Goal: Task Accomplishment & Management: Use online tool/utility

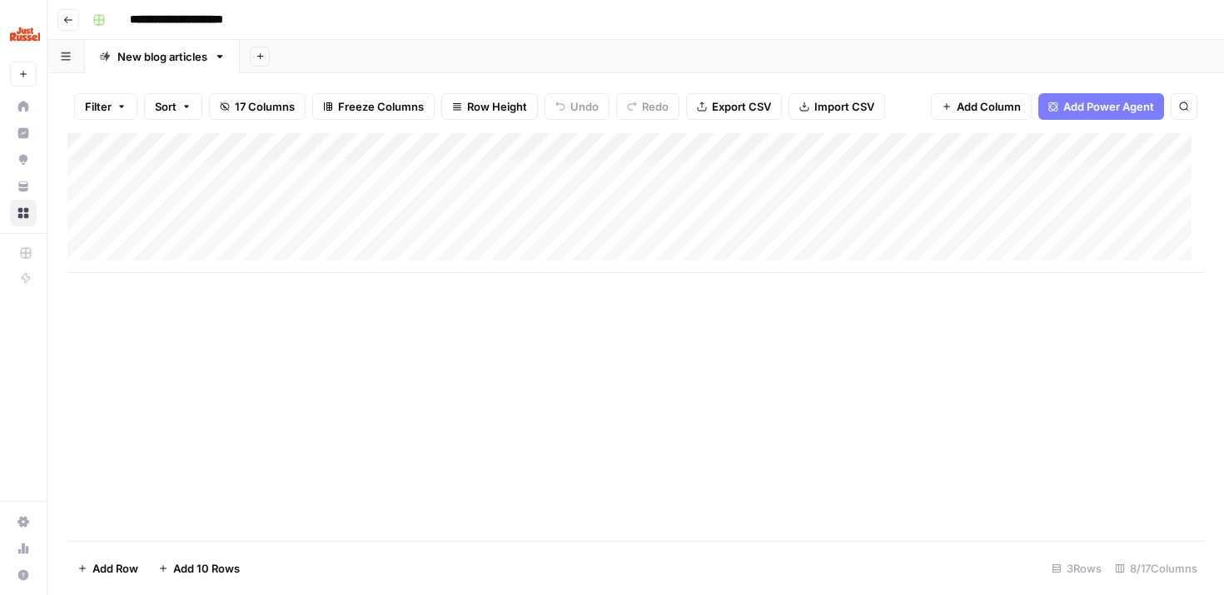
click at [162, 203] on div "Add Column" at bounding box center [635, 203] width 1137 height 140
click at [550, 200] on div "Add Column" at bounding box center [635, 203] width 1137 height 140
click at [260, 207] on div "Add Column" at bounding box center [635, 203] width 1137 height 140
click at [580, 209] on div "Add Column" at bounding box center [635, 203] width 1137 height 140
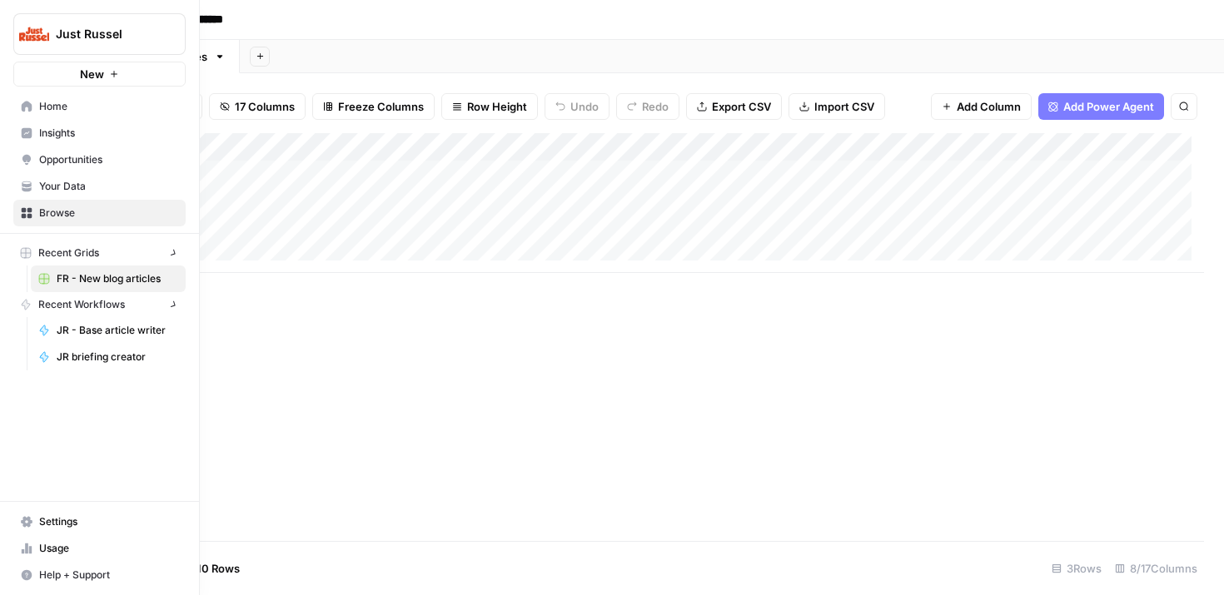
click at [17, 216] on link "Browse" at bounding box center [99, 213] width 172 height 27
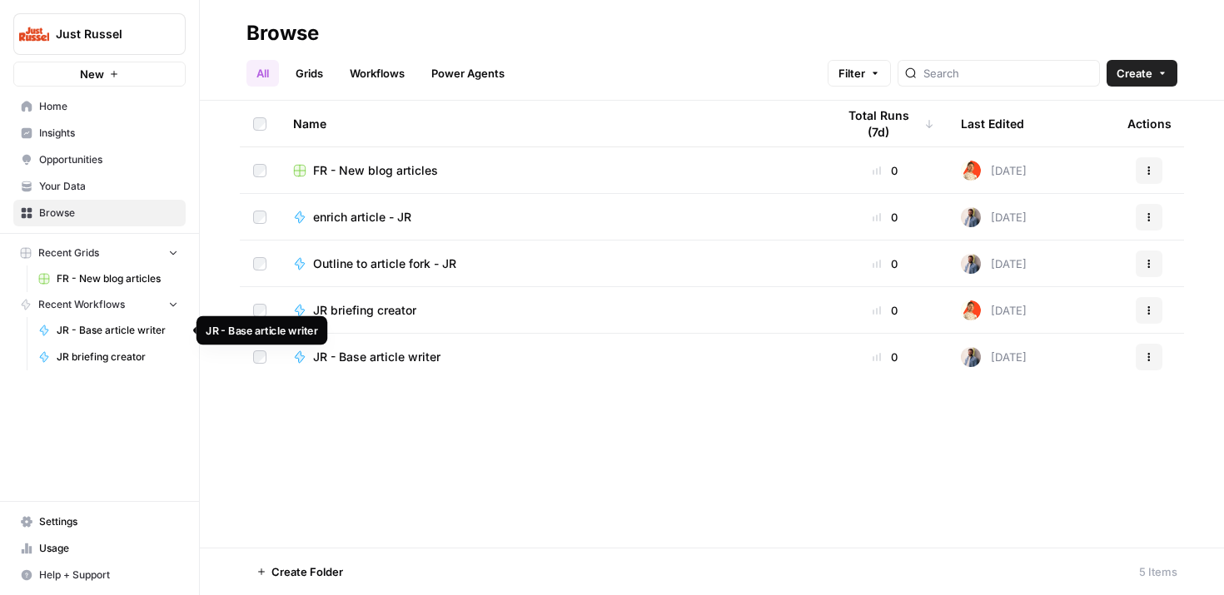
click at [70, 326] on span "JR - Base article writer" at bounding box center [118, 330] width 122 height 15
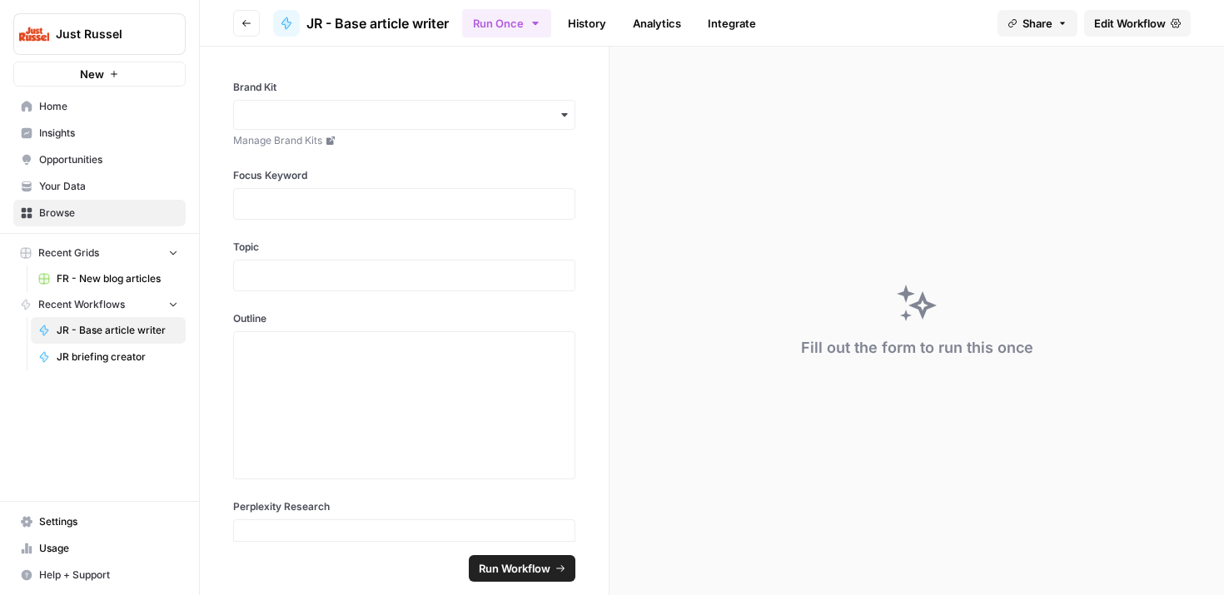
click at [1117, 24] on span "Edit Workflow" at bounding box center [1130, 23] width 72 height 17
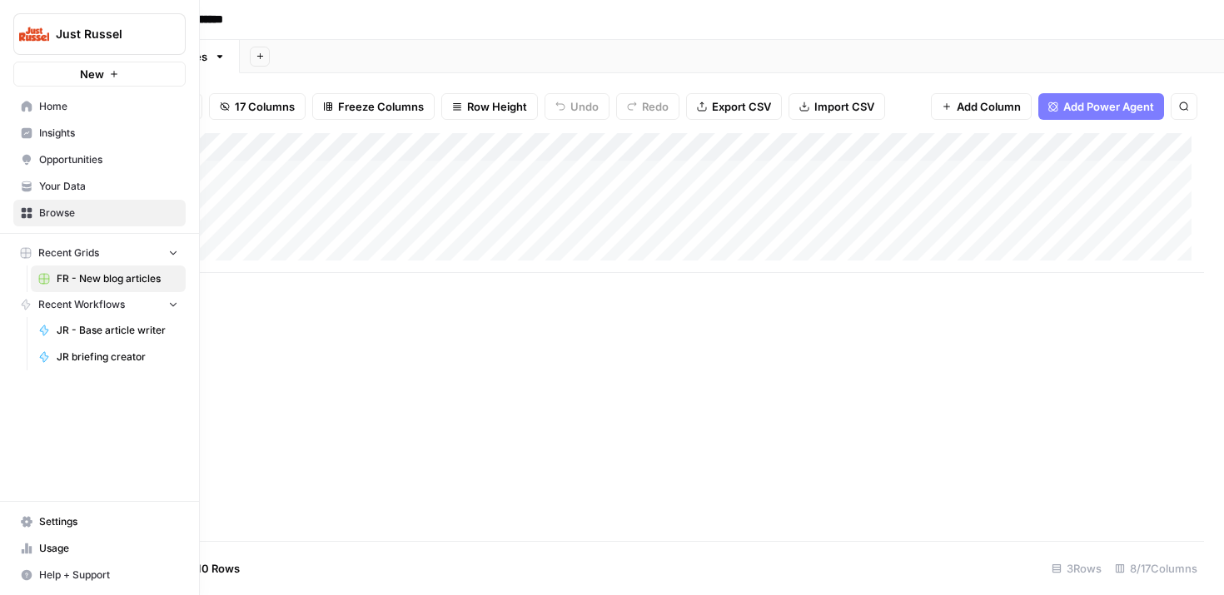
click at [77, 363] on span "JR briefing creator" at bounding box center [118, 357] width 122 height 15
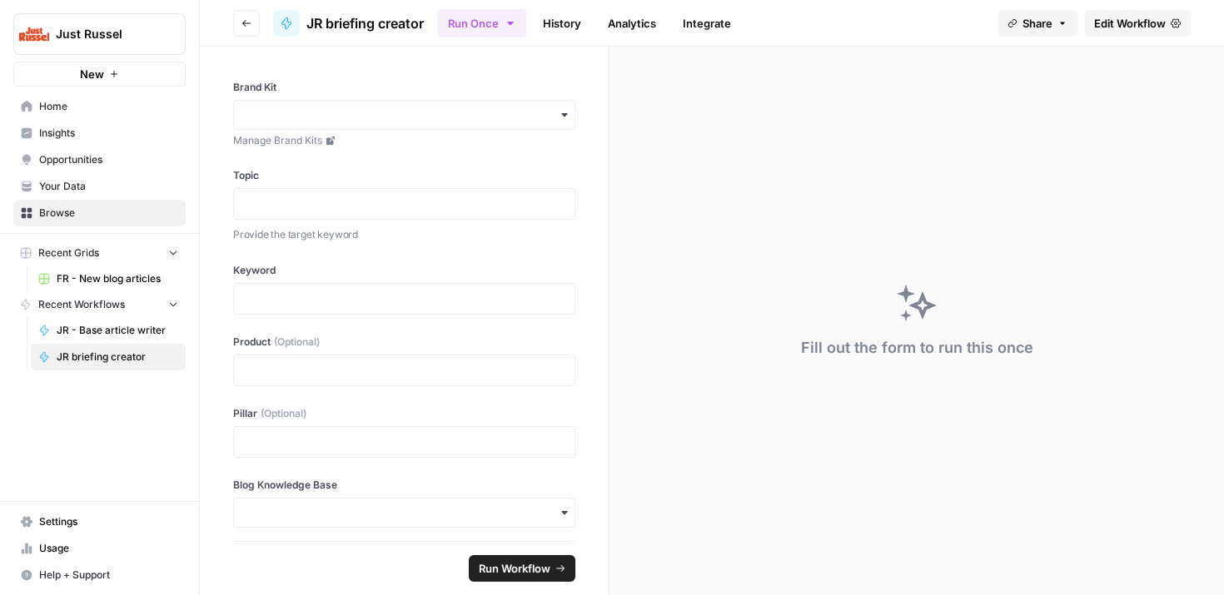
click at [1121, 16] on span "Edit Workflow" at bounding box center [1130, 23] width 72 height 17
click at [44, 185] on span "Your Data" at bounding box center [108, 186] width 139 height 15
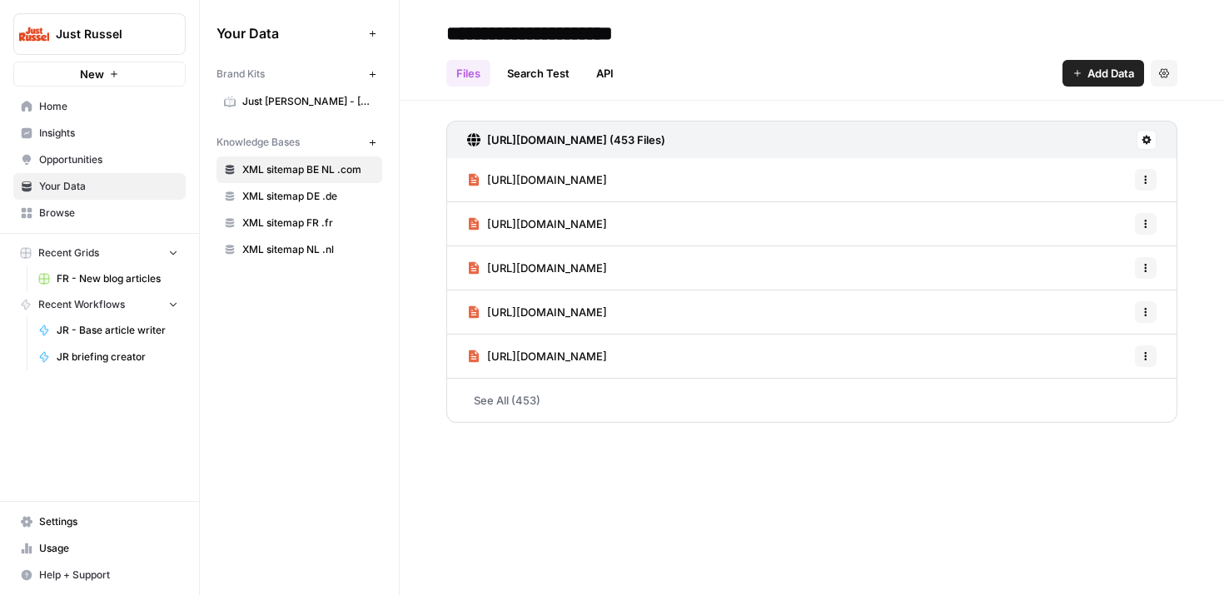
click at [50, 109] on span "Home" at bounding box center [108, 106] width 139 height 15
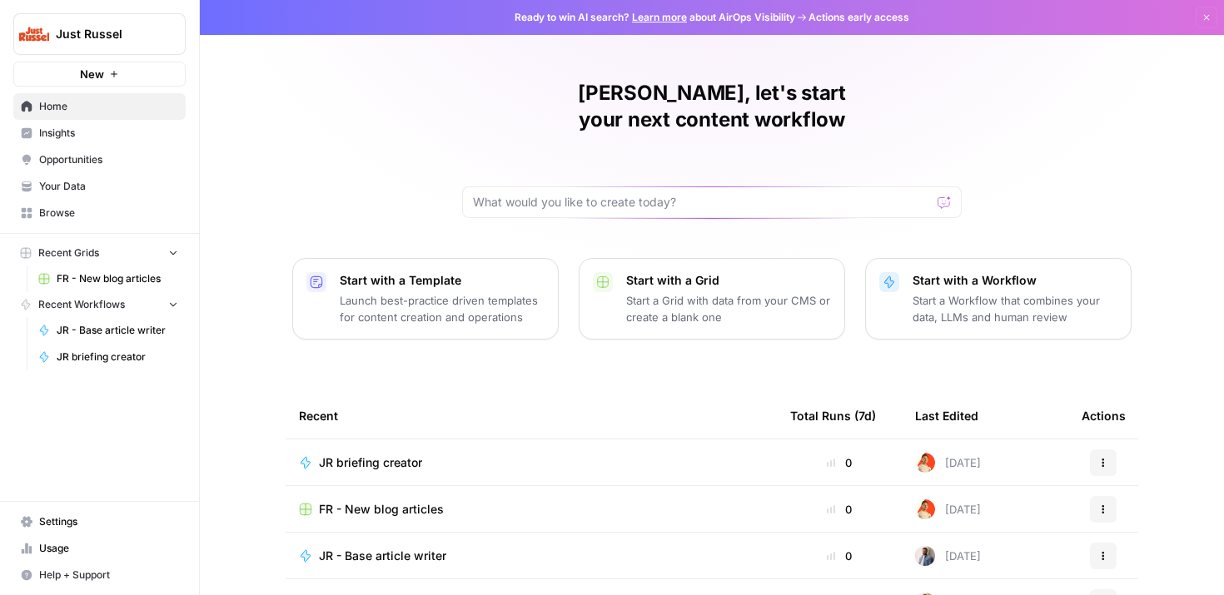
click at [82, 137] on span "Insights" at bounding box center [108, 133] width 139 height 15
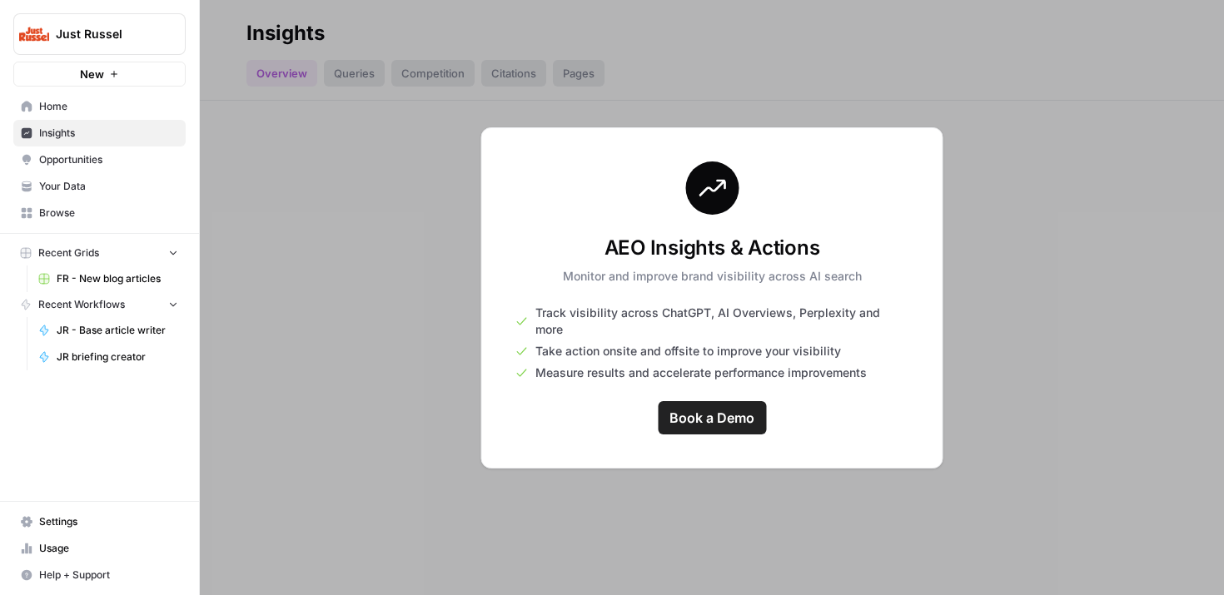
click at [62, 162] on span "Opportunities" at bounding box center [108, 159] width 139 height 15
click at [162, 149] on link "Opportunities" at bounding box center [99, 160] width 172 height 27
click at [79, 142] on link "Insights" at bounding box center [99, 133] width 172 height 27
click at [60, 102] on span "Home" at bounding box center [108, 106] width 139 height 15
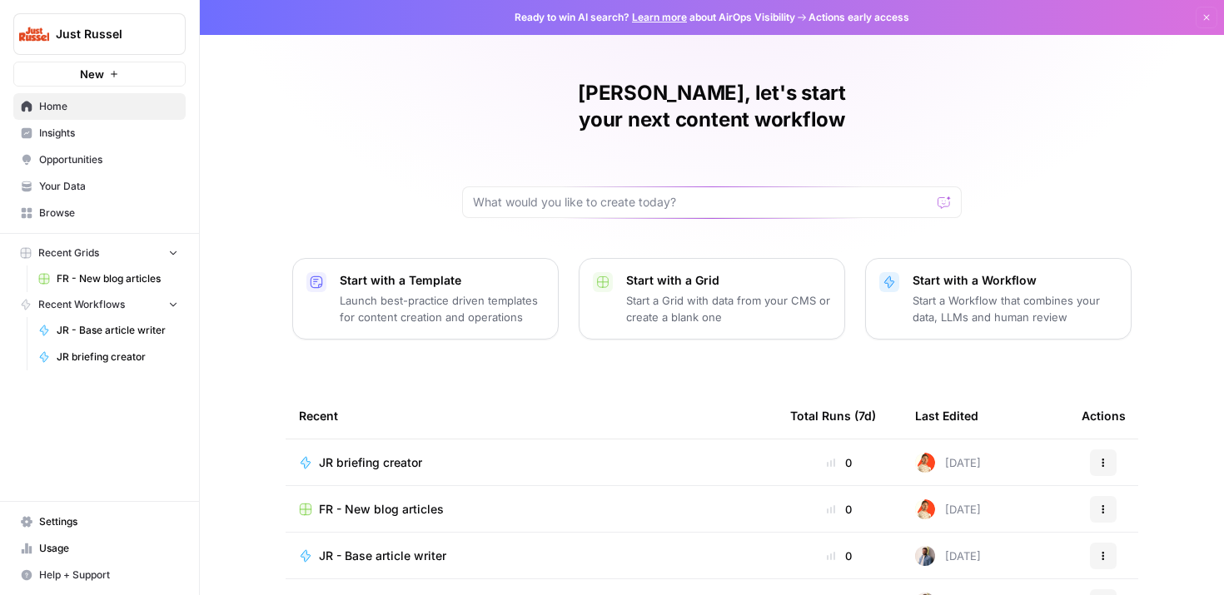
click at [60, 206] on span "Browse" at bounding box center [108, 213] width 139 height 15
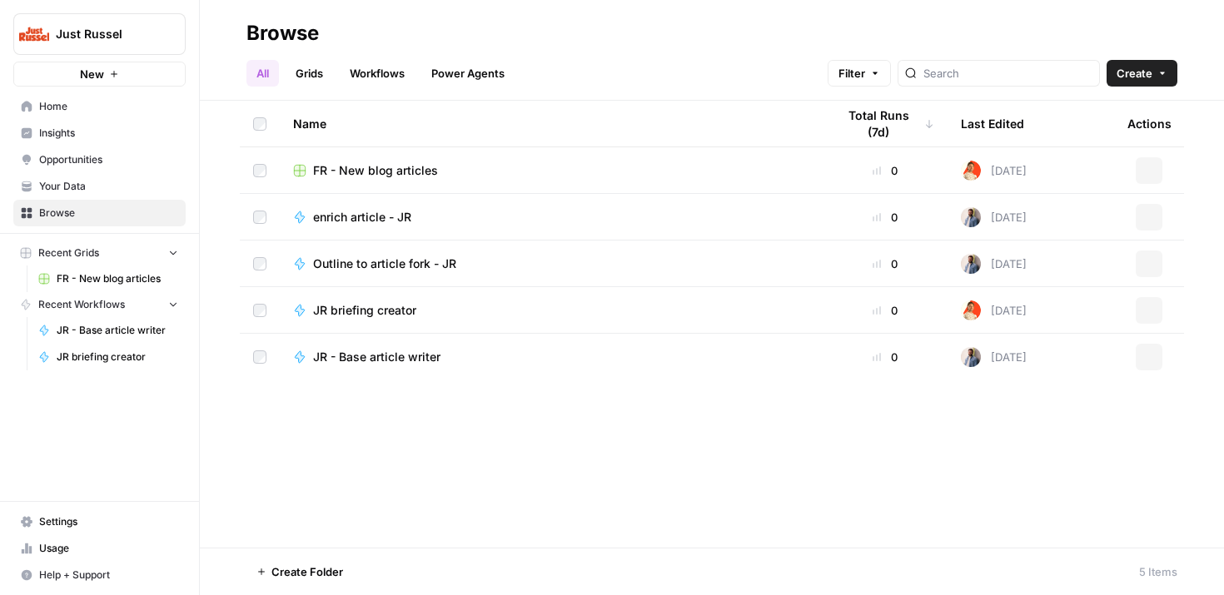
click at [65, 282] on span "FR - New blog articles" at bounding box center [118, 278] width 122 height 15
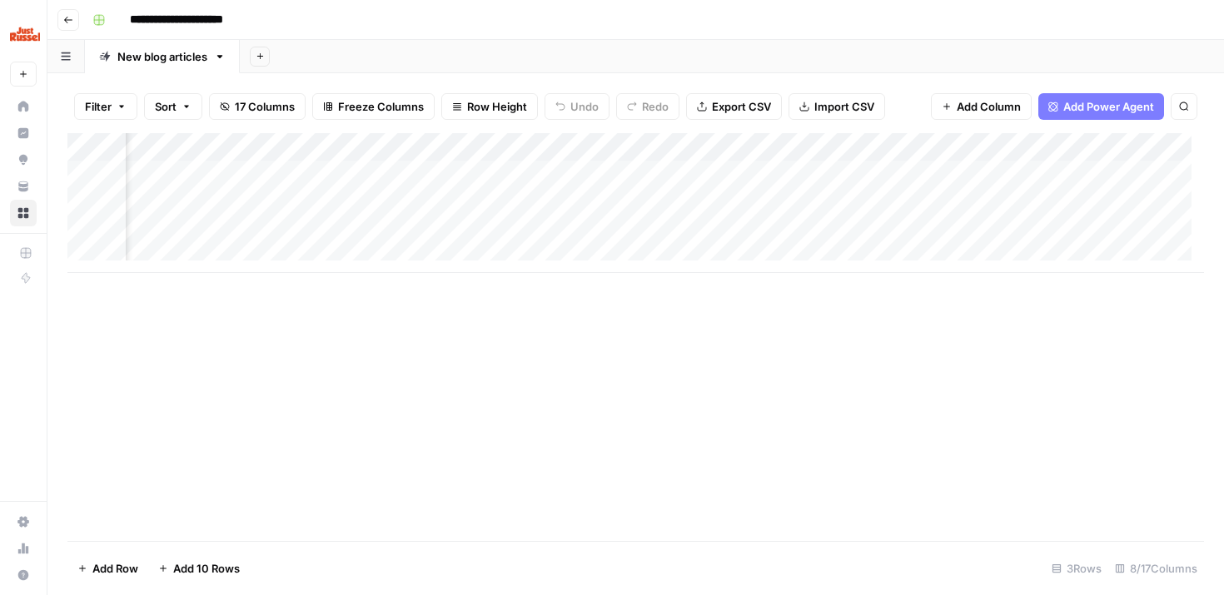
scroll to position [0, 107]
click at [1014, 197] on div "Add Column" at bounding box center [635, 203] width 1137 height 140
click at [1113, 200] on div "Add Column" at bounding box center [635, 203] width 1137 height 140
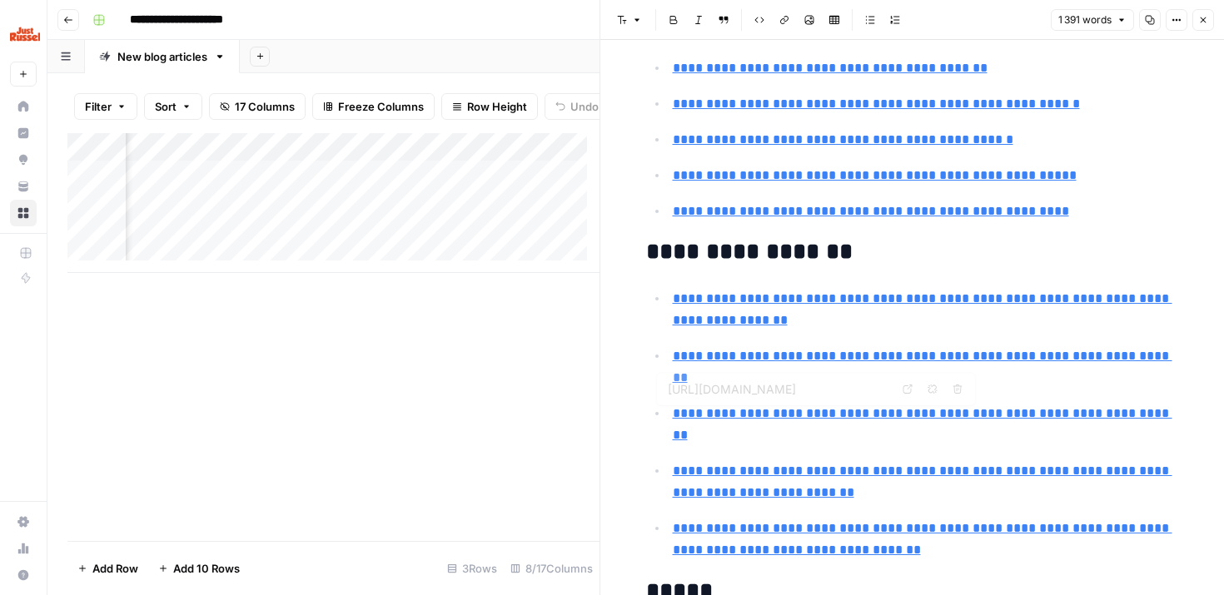
scroll to position [2728, 0]
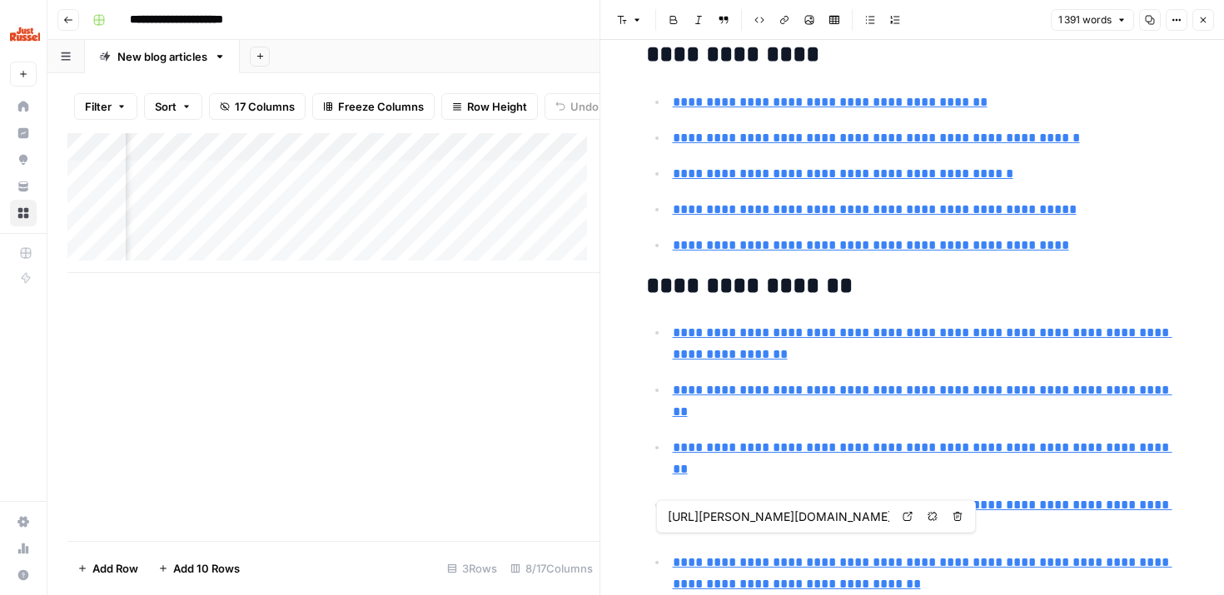
type input "https://www.caminteresse.fr/animaux/pendant-combien-de-temps-un-chat-peut-reste…"
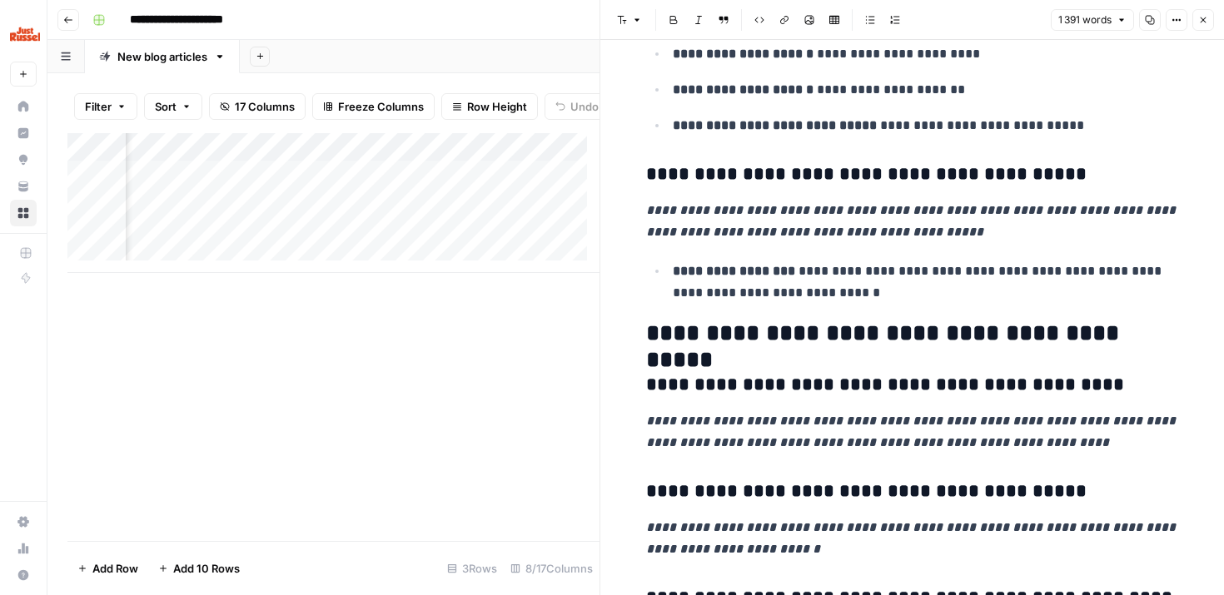
scroll to position [5880, 0]
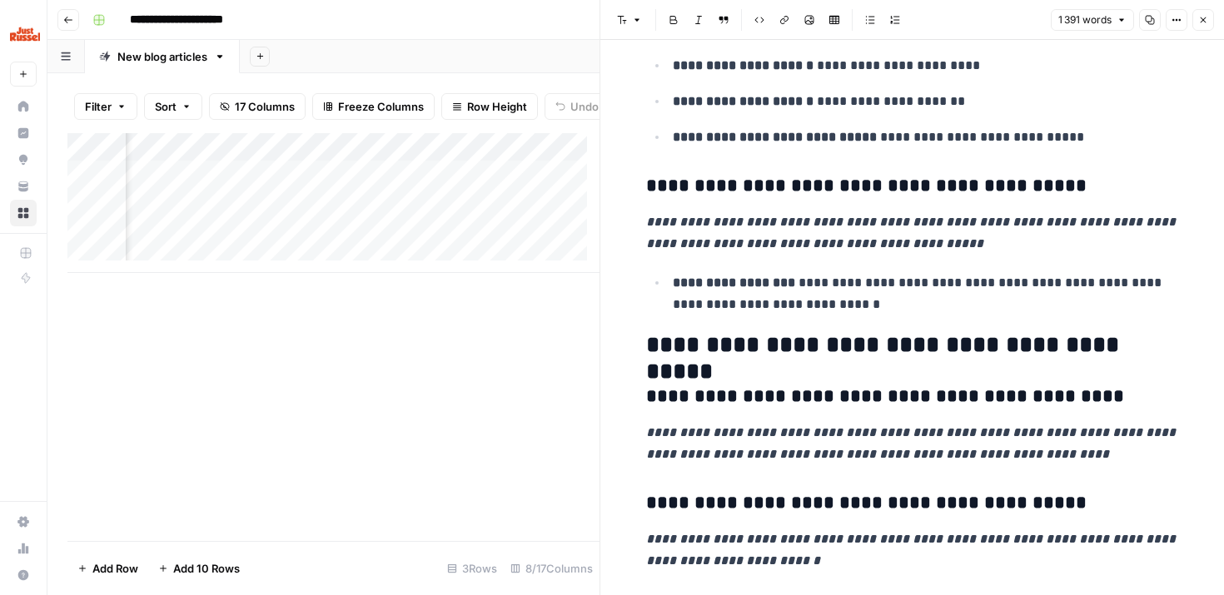
click at [1199, 22] on icon "button" at bounding box center [1203, 20] width 10 height 10
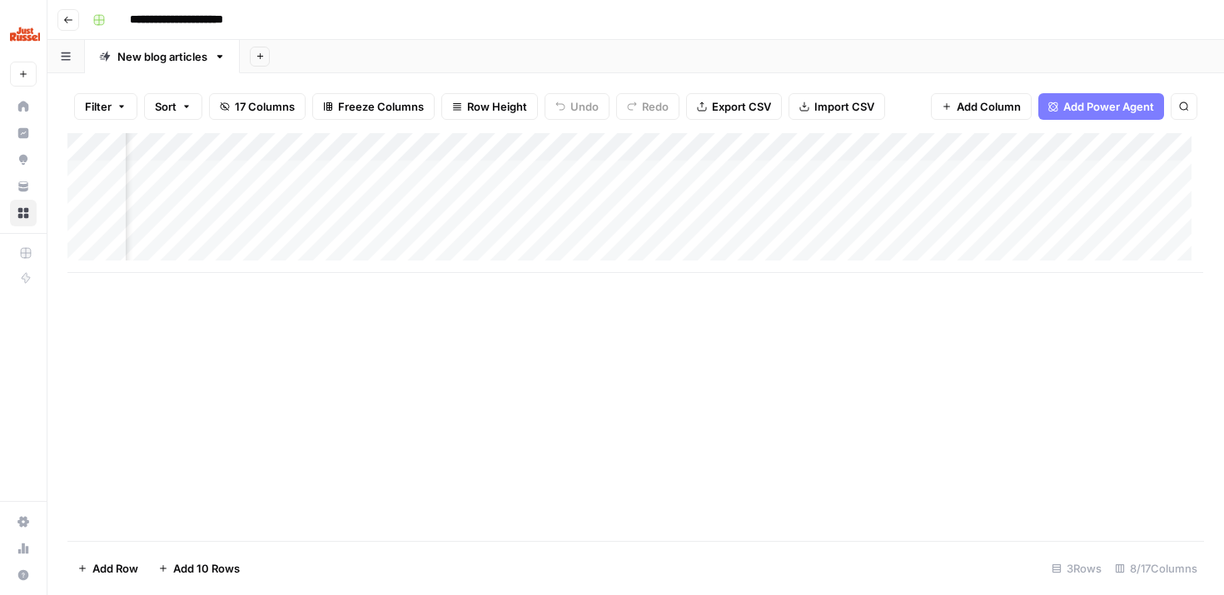
scroll to position [0, 399]
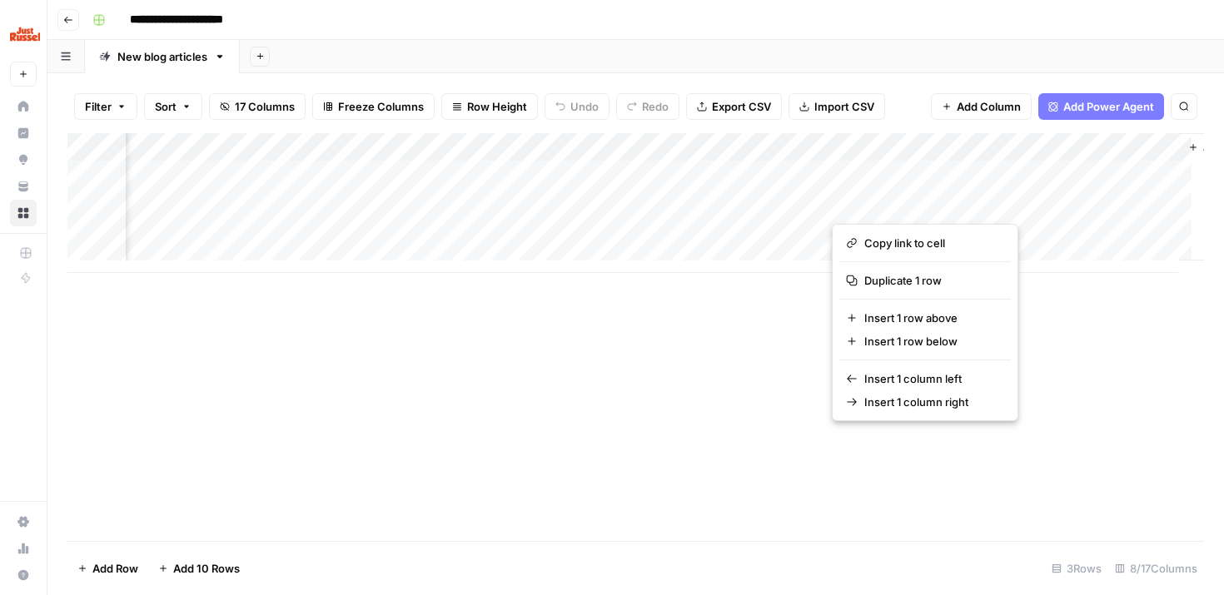
click at [990, 205] on button "button" at bounding box center [930, 202] width 197 height 29
click at [970, 203] on button "button" at bounding box center [930, 202] width 197 height 29
click at [991, 172] on div "Add Column" at bounding box center [635, 203] width 1137 height 140
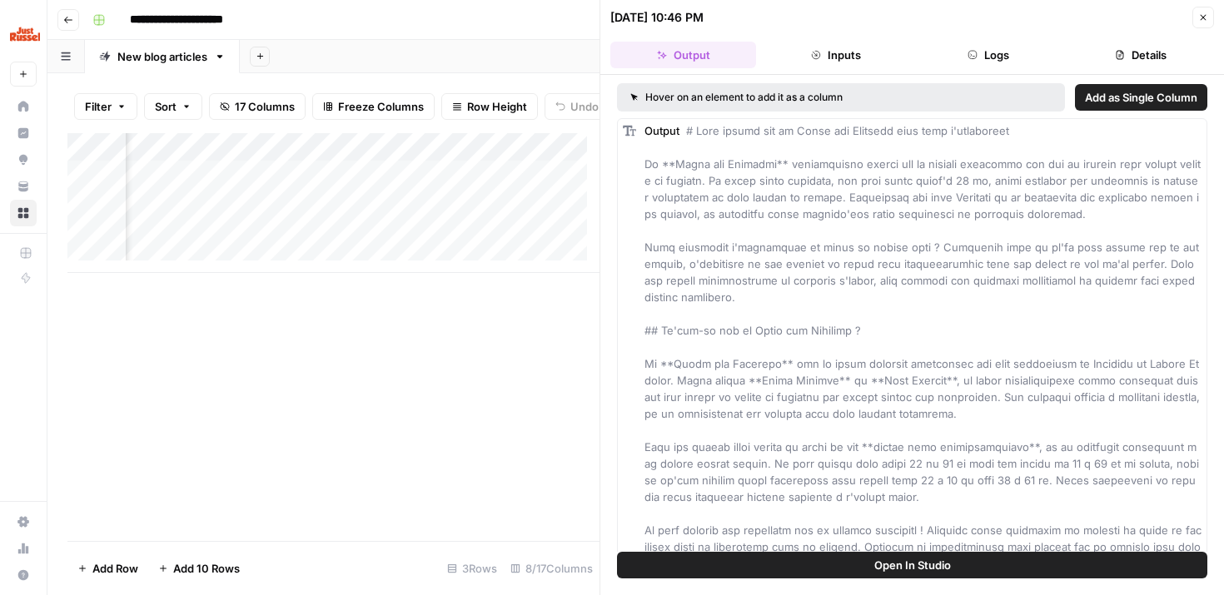
click at [1204, 14] on icon "button" at bounding box center [1203, 17] width 10 height 10
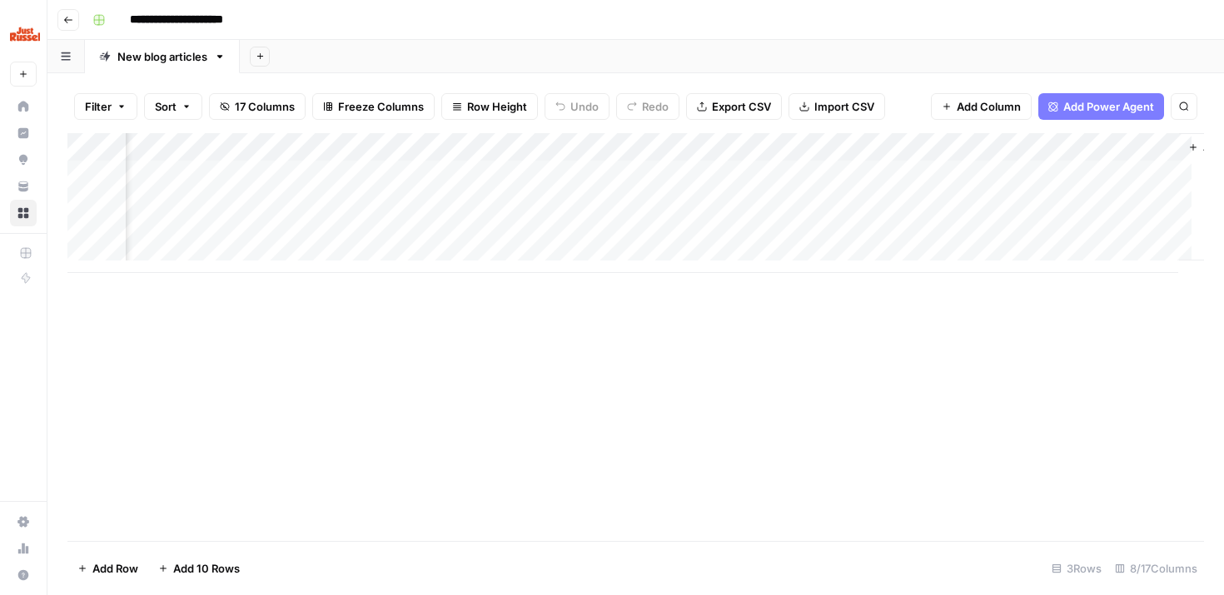
click at [958, 201] on div "Add Column" at bounding box center [635, 203] width 1137 height 140
click at [954, 192] on div "Add Column" at bounding box center [635, 203] width 1137 height 140
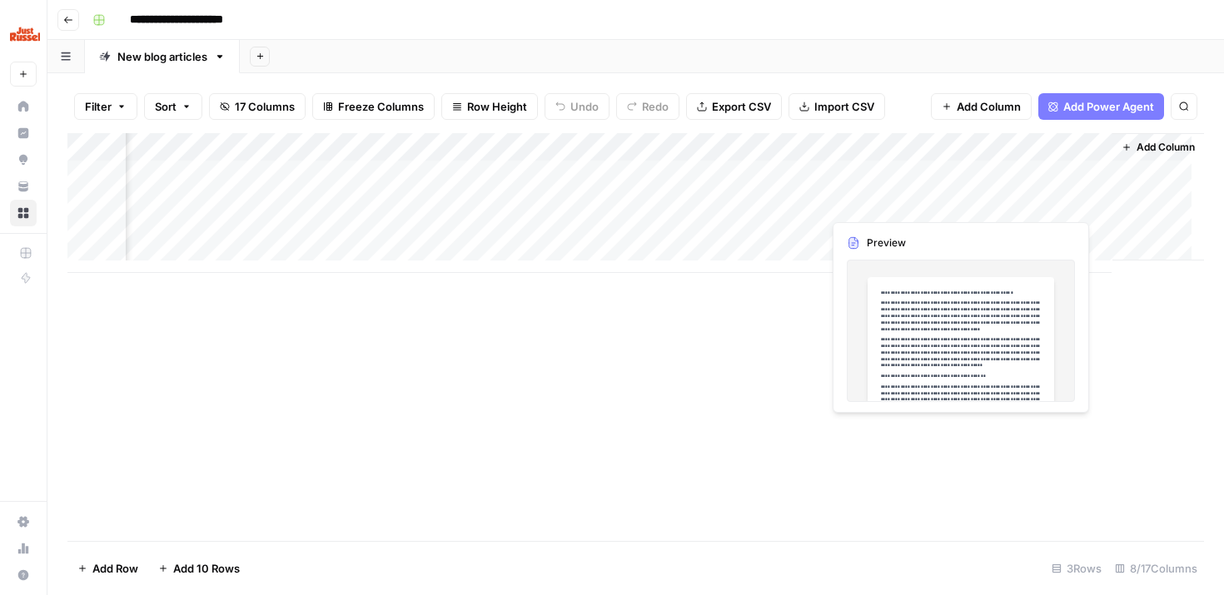
click at [977, 194] on div "Add Column" at bounding box center [635, 203] width 1137 height 140
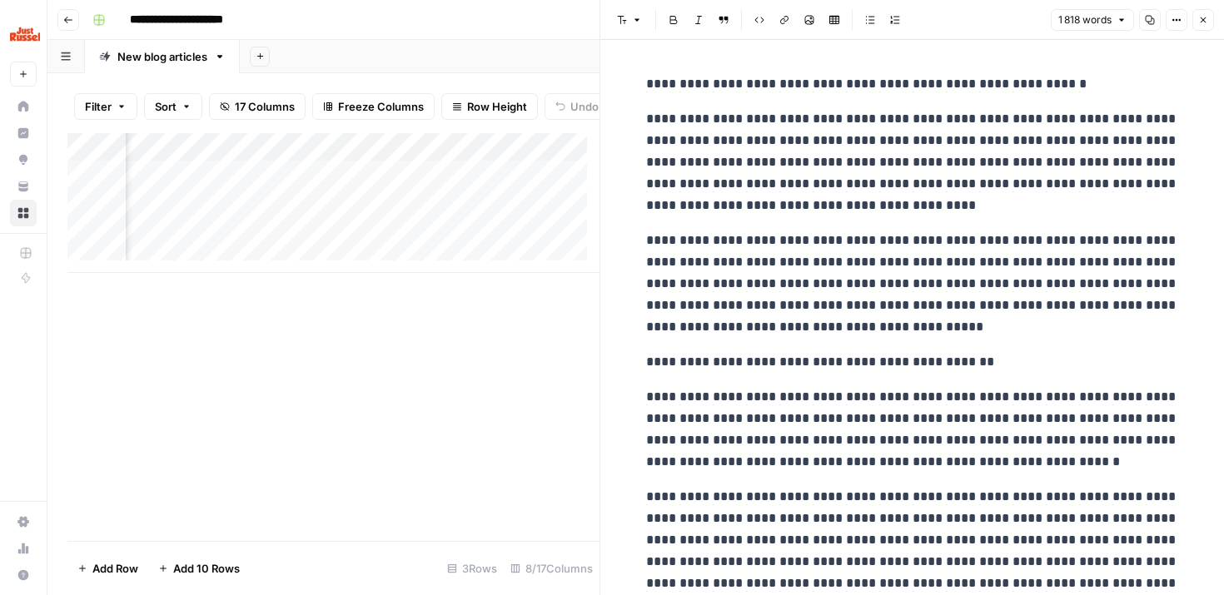
click at [306, 431] on div "Add Column" at bounding box center [333, 337] width 532 height 408
